Goal: Task Accomplishment & Management: Manage account settings

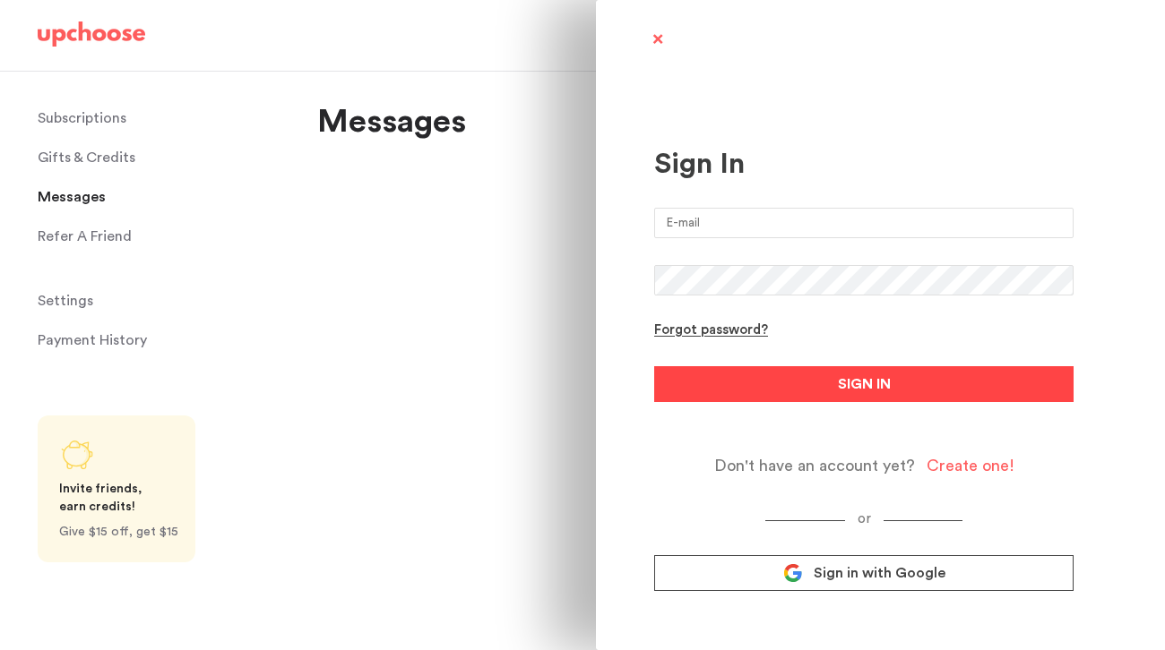
type input "[EMAIL_ADDRESS][DOMAIN_NAME]"
click at [758, 387] on button "SIGN IN" at bounding box center [863, 384] width 419 height 36
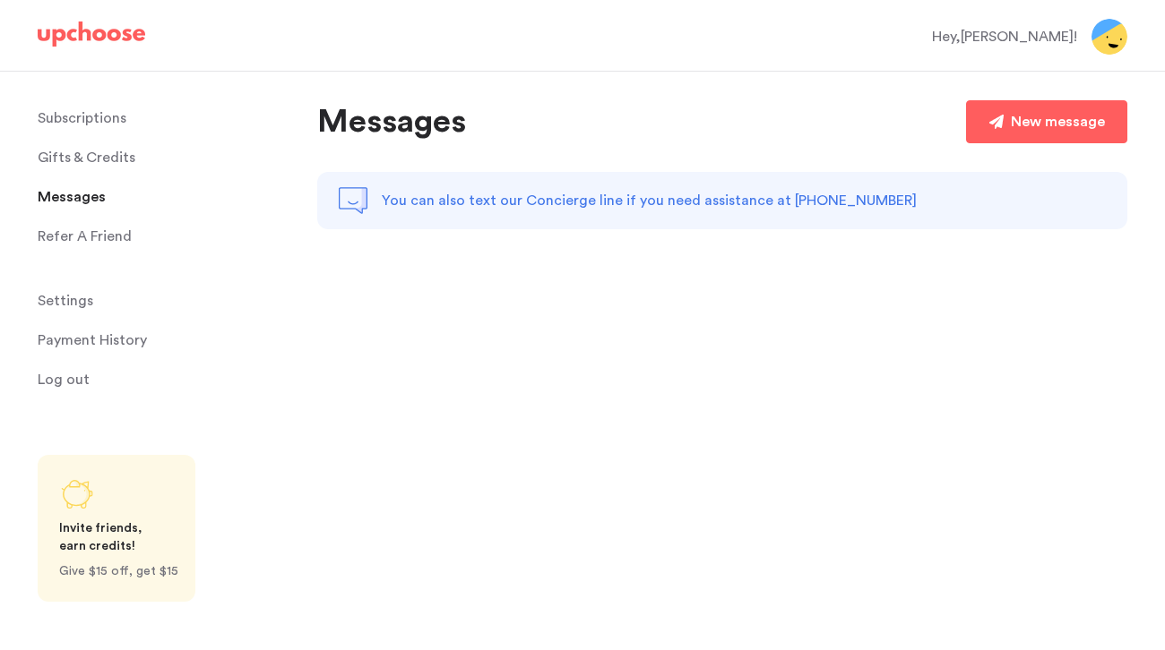
click at [97, 120] on p "Subscriptions" at bounding box center [82, 118] width 89 height 36
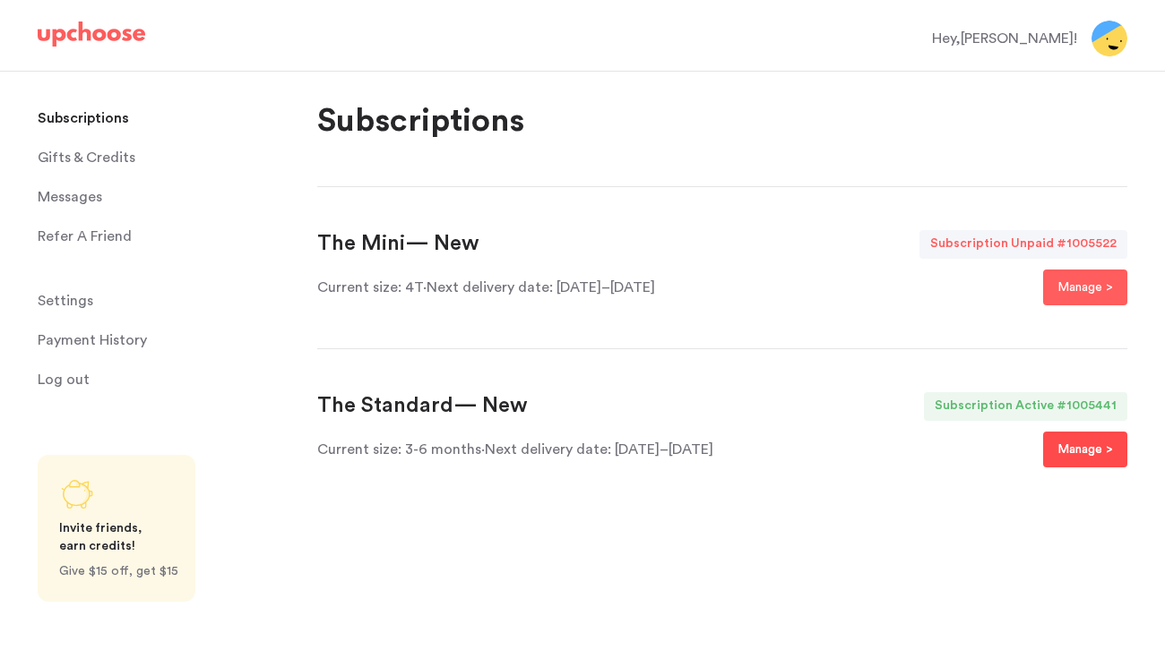
click at [1070, 444] on p "Manage >" at bounding box center [1085, 450] width 56 height 22
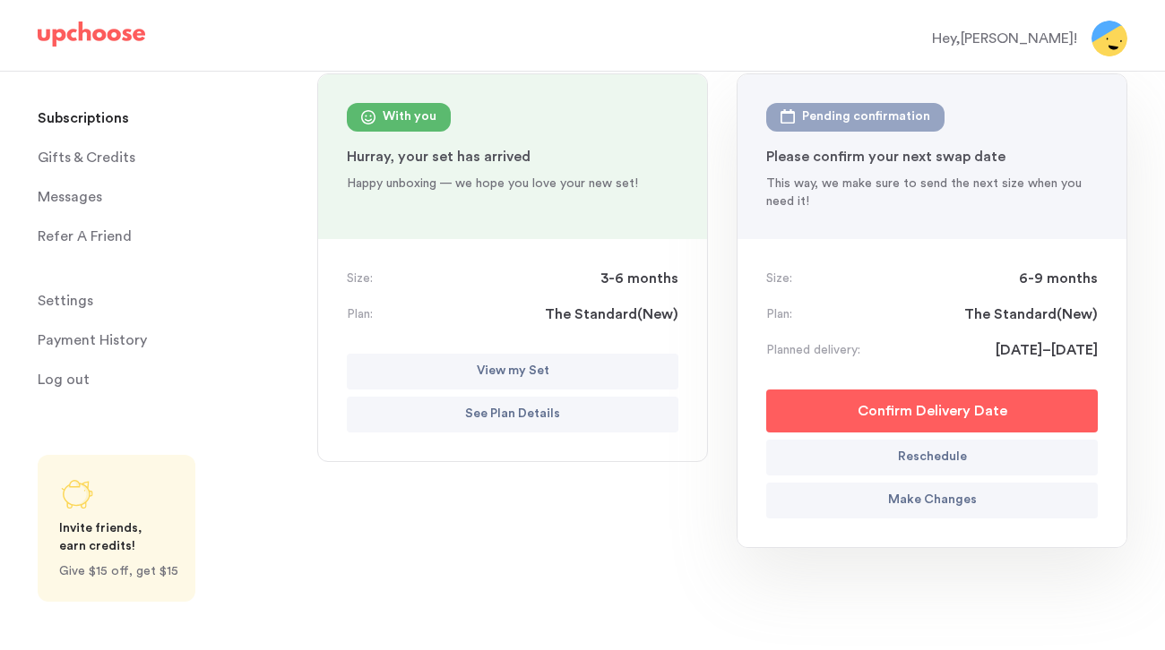
scroll to position [252, 0]
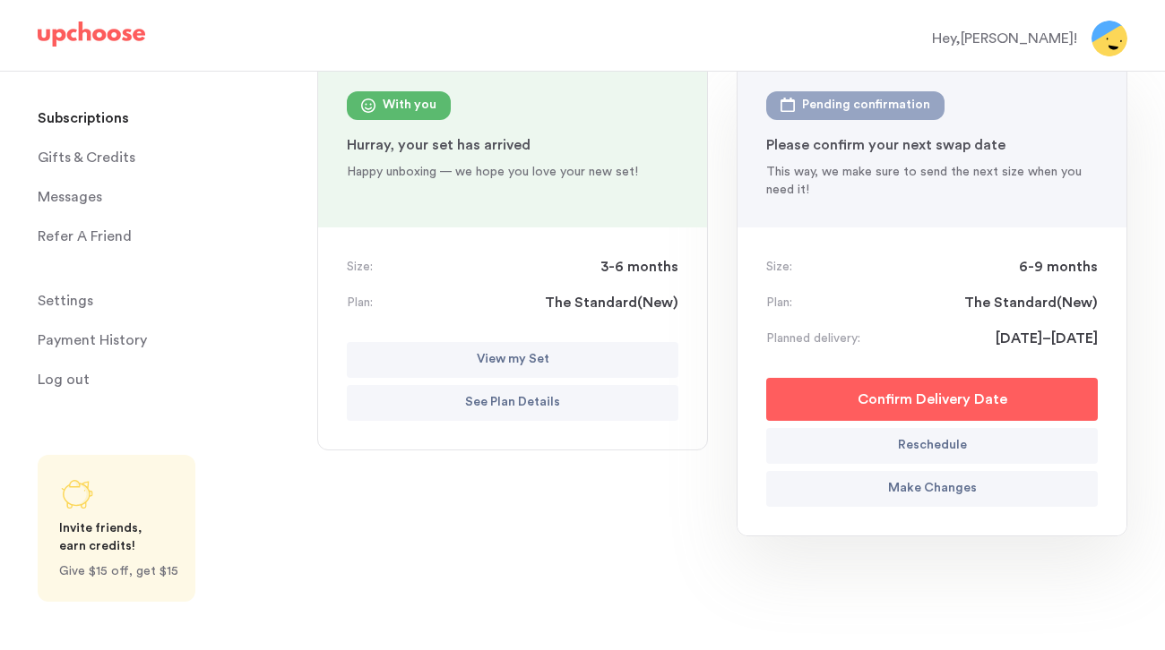
click at [914, 443] on p "Reschedule" at bounding box center [932, 446] width 69 height 22
select select "August"
